Goal: Navigation & Orientation: Find specific page/section

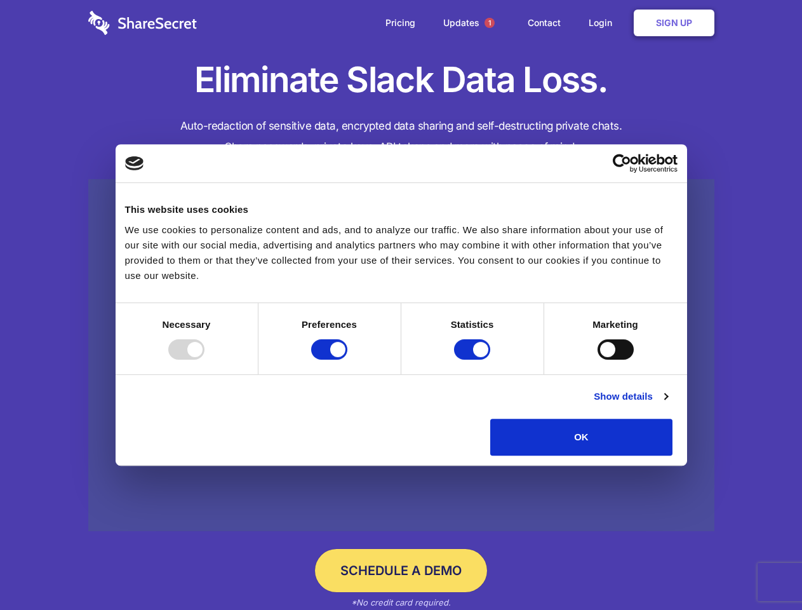
click at [205, 360] on div at bounding box center [186, 349] width 36 height 20
click at [347, 360] on input "Preferences" at bounding box center [329, 349] width 36 height 20
checkbox input "false"
click at [474, 360] on input "Statistics" at bounding box center [472, 349] width 36 height 20
checkbox input "false"
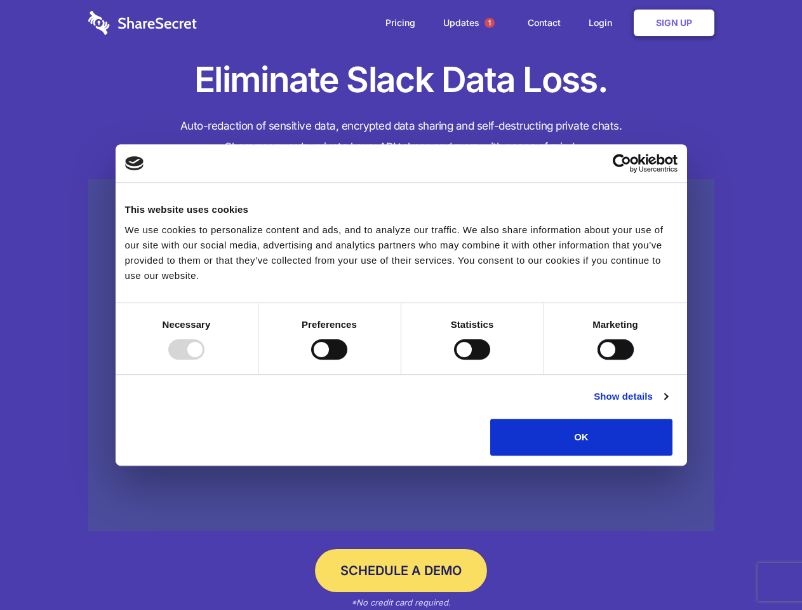
click at [598, 360] on input "Marketing" at bounding box center [616, 349] width 36 height 20
checkbox input "true"
click at [668, 404] on link "Show details" at bounding box center [631, 396] width 74 height 15
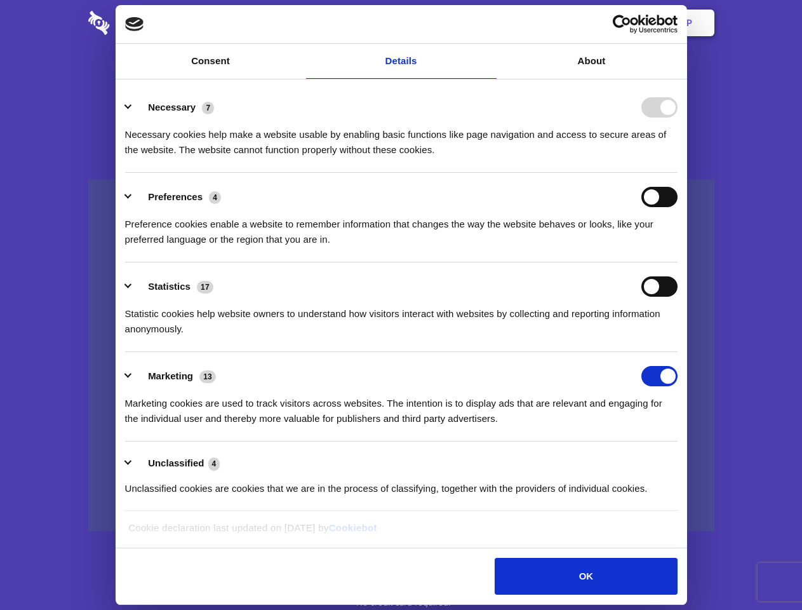
click at [678, 173] on li "Necessary 7 Necessary cookies help make a website usable by enabling basic func…" at bounding box center [401, 128] width 553 height 90
click at [489, 23] on span "1" at bounding box center [490, 23] width 10 height 10
